Goal: Information Seeking & Learning: Find specific fact

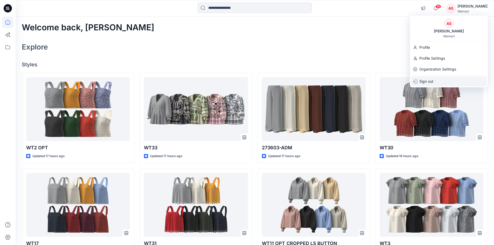
click at [438, 82] on div "Sign out" at bounding box center [449, 81] width 76 height 10
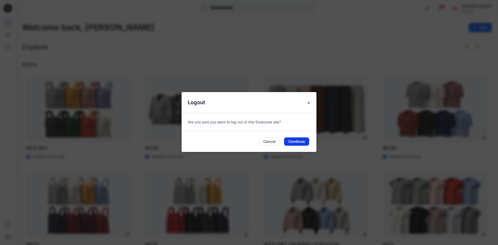
click at [297, 143] on button "Continue" at bounding box center [296, 141] width 25 height 8
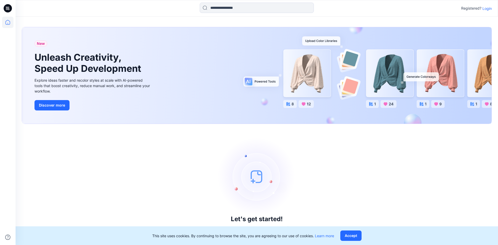
click at [487, 9] on p "Login" at bounding box center [486, 8] width 9 height 5
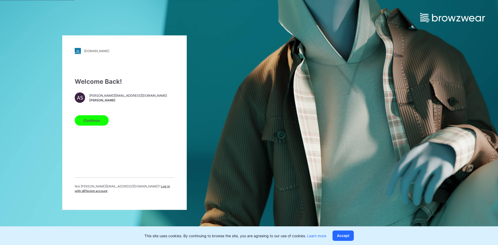
click at [150, 189] on span "Log in with different account" at bounding box center [122, 188] width 95 height 9
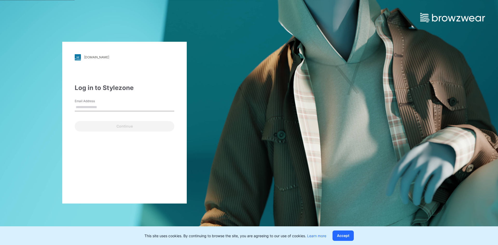
type input "**********"
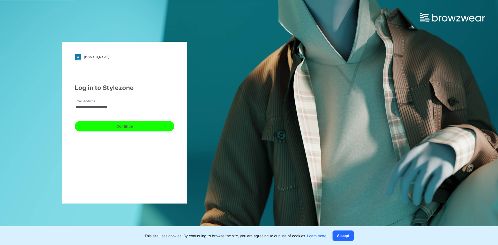
click at [101, 126] on button "Continue" at bounding box center [125, 126] width 100 height 10
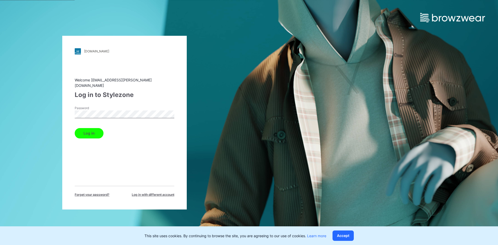
click at [98, 134] on button "Log in" at bounding box center [89, 133] width 29 height 10
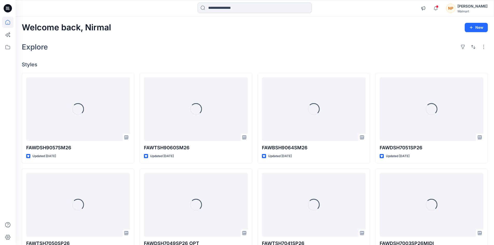
click at [259, 9] on input at bounding box center [254, 8] width 114 height 10
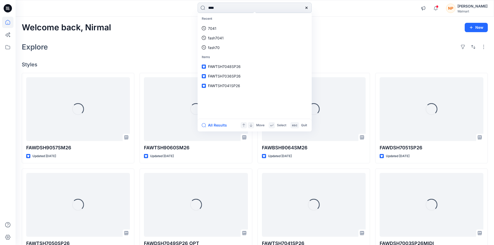
type input "****"
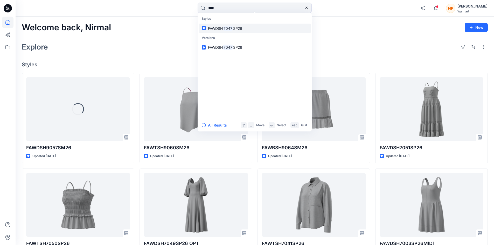
click at [227, 32] on link "FAWDSH 7047 SP26" at bounding box center [255, 29] width 112 height 10
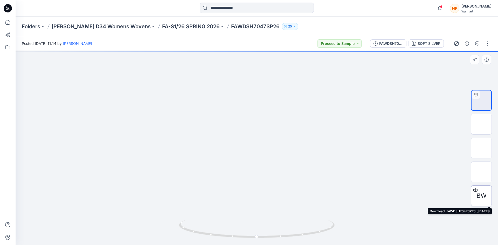
click at [475, 189] on icon at bounding box center [475, 190] width 4 height 4
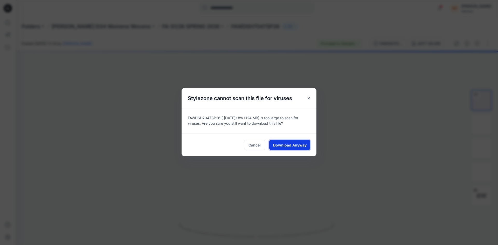
click at [299, 144] on span "Download Anyway" at bounding box center [289, 144] width 33 height 5
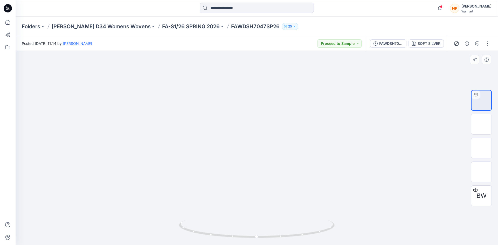
drag, startPoint x: 257, startPoint y: 156, endPoint x: 258, endPoint y: 192, distance: 36.0
drag, startPoint x: 282, startPoint y: 236, endPoint x: 220, endPoint y: 235, distance: 61.5
click at [220, 235] on icon at bounding box center [257, 229] width 157 height 19
drag, startPoint x: 250, startPoint y: 237, endPoint x: 326, endPoint y: 236, distance: 75.7
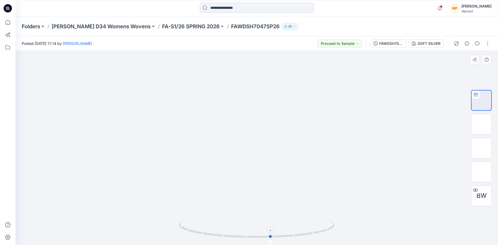
click at [326, 236] on icon at bounding box center [257, 229] width 157 height 19
drag, startPoint x: 10, startPoint y: 10, endPoint x: 55, endPoint y: 14, distance: 45.5
click at [10, 10] on icon at bounding box center [8, 8] width 8 height 8
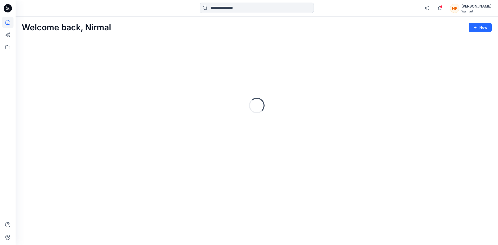
click at [231, 7] on input at bounding box center [257, 8] width 114 height 10
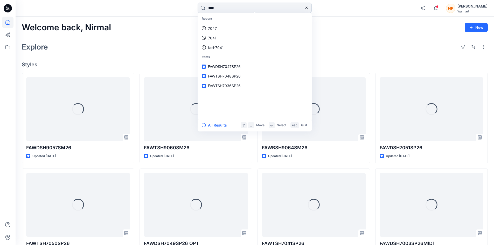
type input "****"
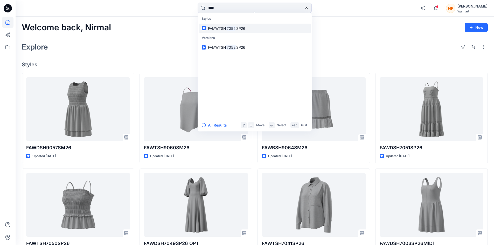
click at [238, 29] on span "SP26" at bounding box center [240, 28] width 9 height 4
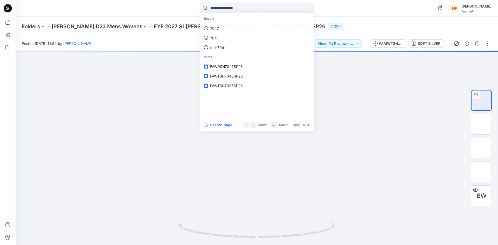
click at [230, 8] on input at bounding box center [257, 8] width 114 height 10
click at [7, 8] on icon at bounding box center [6, 7] width 1 height 0
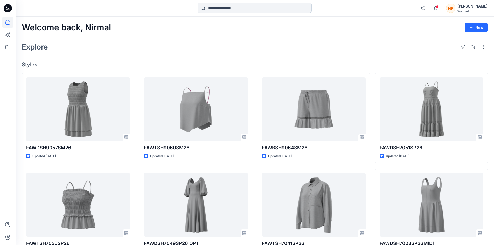
click at [228, 10] on input at bounding box center [254, 8] width 114 height 10
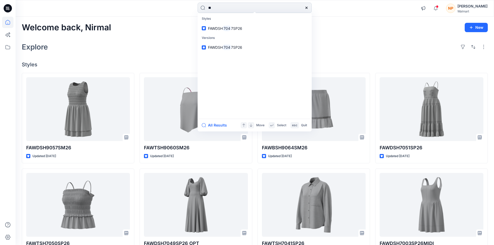
type input "*"
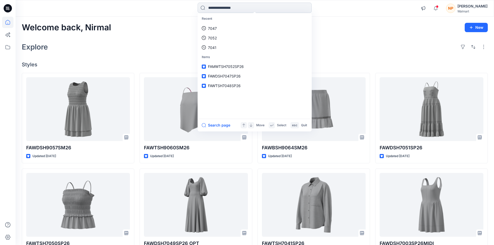
click at [212, 7] on input at bounding box center [254, 8] width 114 height 10
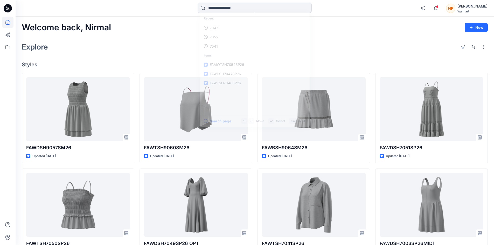
click at [144, 33] on div "Welcome back, Nirmal New Explore Styles FAWDSH9057SM26 Updated 7 days ago FAWTS…" at bounding box center [255, 198] width 478 height 363
